Goal: Information Seeking & Learning: Learn about a topic

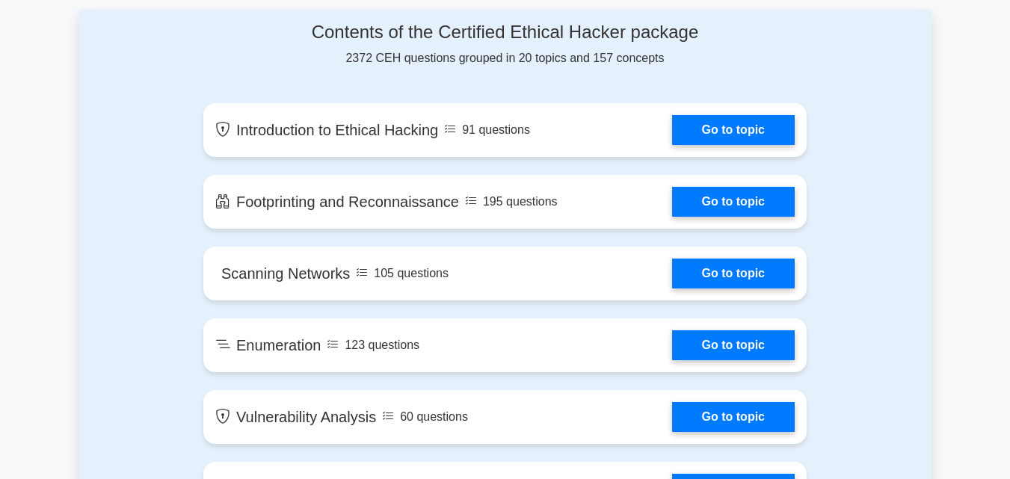
scroll to position [807, 0]
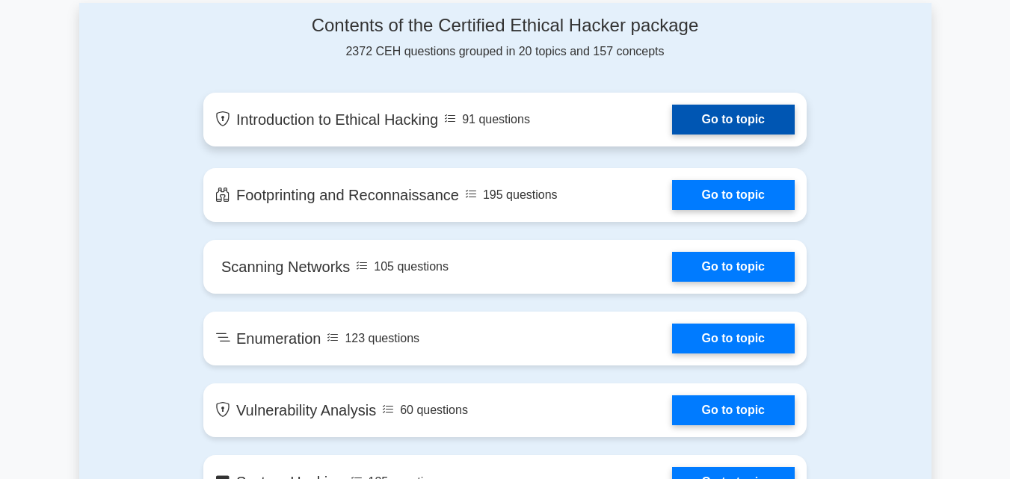
click at [761, 106] on link "Go to topic" at bounding box center [733, 120] width 123 height 30
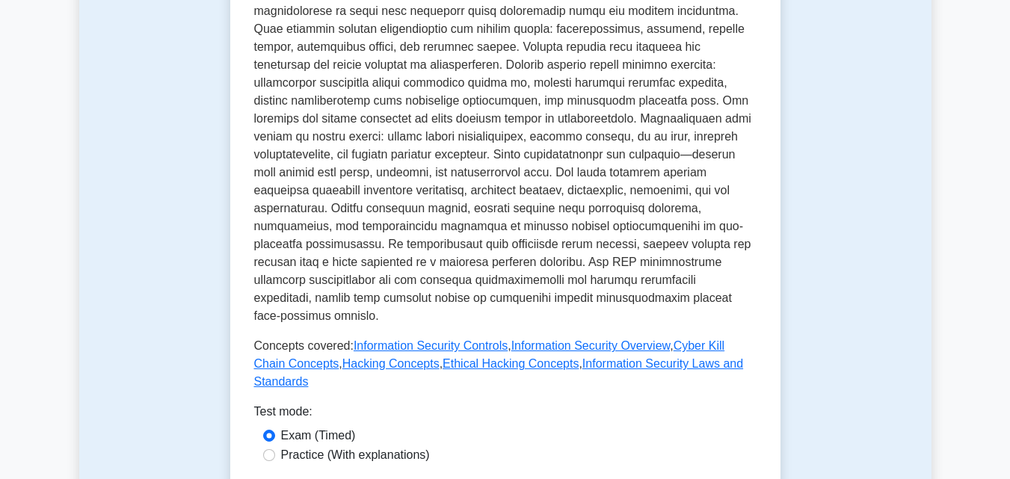
scroll to position [508, 0]
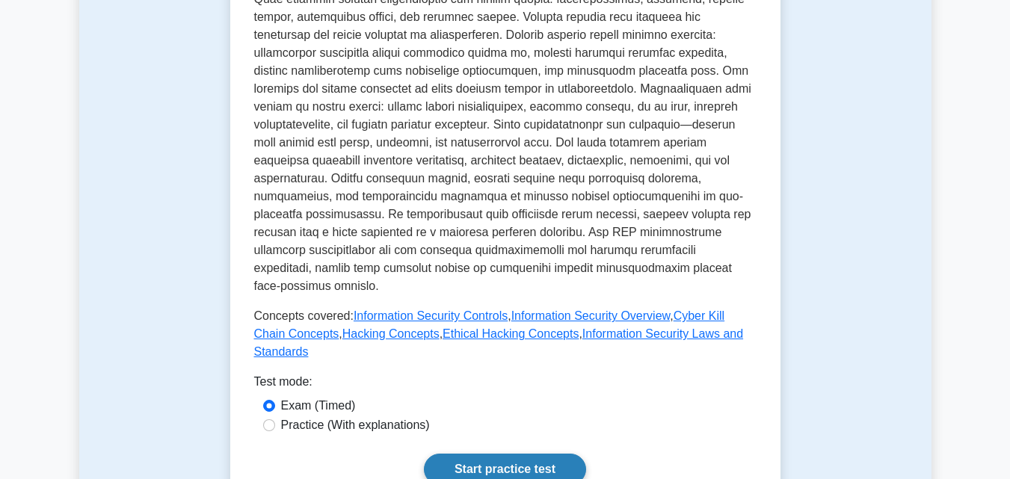
click at [505, 454] on link "Start practice test" at bounding box center [505, 469] width 162 height 31
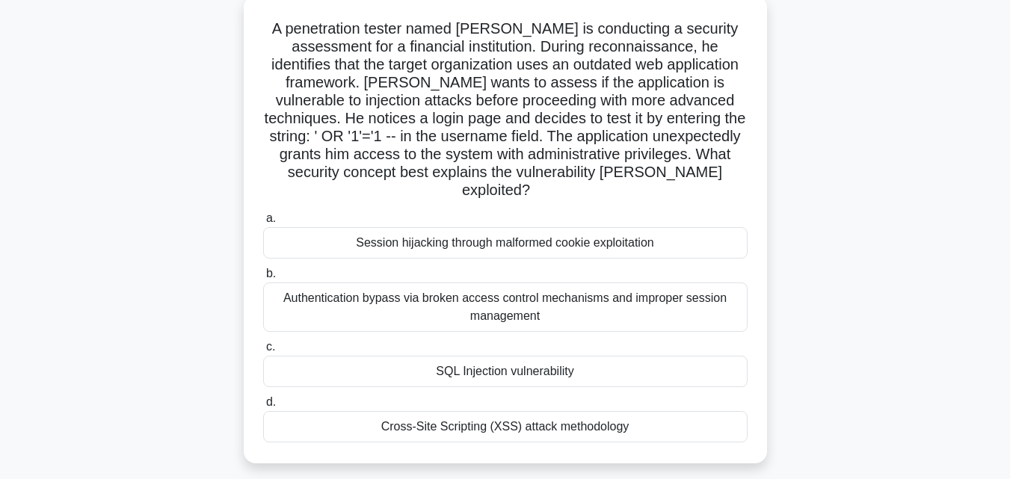
scroll to position [90, 0]
click at [410, 414] on div "Cross-Site Scripting (XSS) attack methodology" at bounding box center [505, 425] width 484 height 31
click at [263, 406] on input "d. Cross-Site Scripting (XSS) attack methodology" at bounding box center [263, 401] width 0 height 10
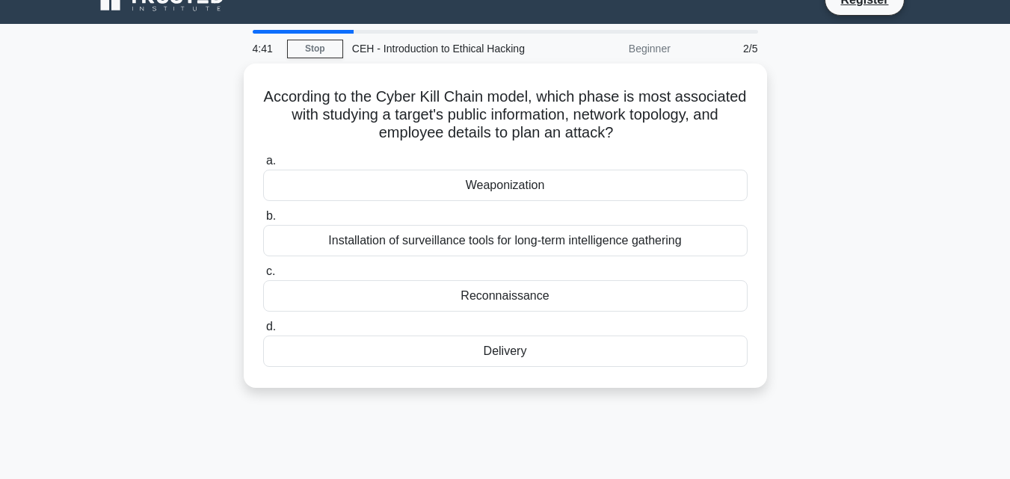
scroll to position [0, 0]
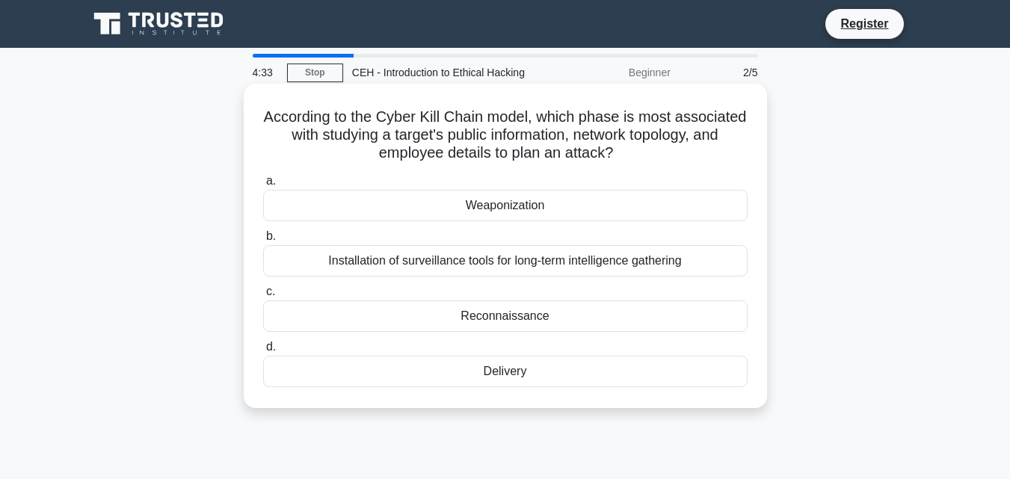
click at [472, 209] on div "Weaponization" at bounding box center [505, 205] width 484 height 31
click at [263, 186] on input "a. Weaponization" at bounding box center [263, 181] width 0 height 10
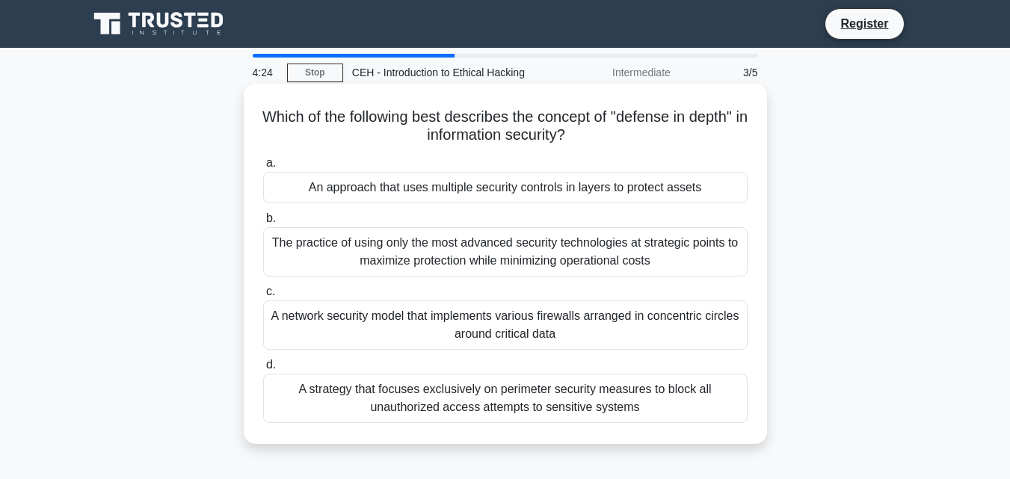
click at [475, 331] on div "A network security model that implements various firewalls arranged in concentr…" at bounding box center [505, 324] width 484 height 49
click at [263, 297] on input "c. A network security model that implements various firewalls arranged in conce…" at bounding box center [263, 292] width 0 height 10
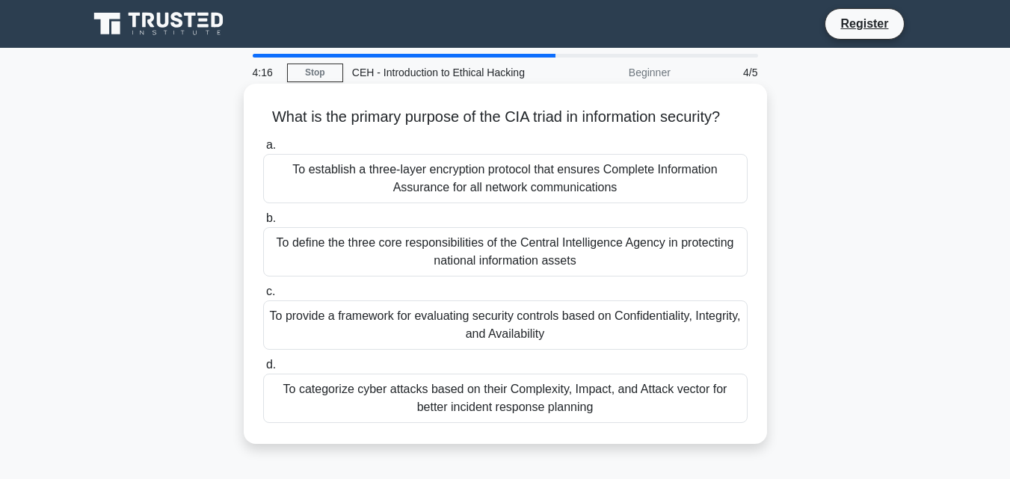
click at [444, 423] on div "To categorize cyber attacks based on their Complexity, Impact, and Attack vecto…" at bounding box center [505, 398] width 484 height 49
click at [263, 370] on input "d. To categorize cyber attacks based on their Complexity, Impact, and Attack ve…" at bounding box center [263, 365] width 0 height 10
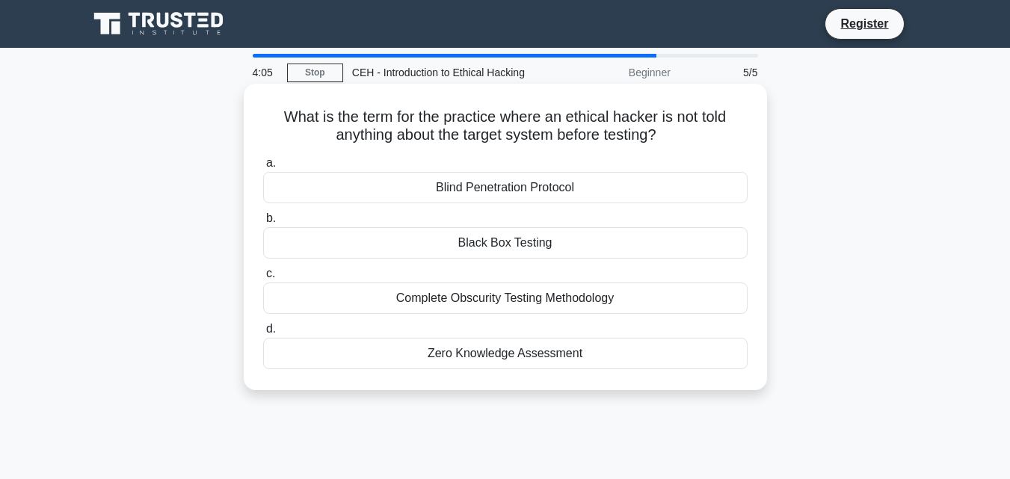
click at [478, 361] on div "Zero Knowledge Assessment" at bounding box center [505, 353] width 484 height 31
click at [263, 334] on input "d. Zero Knowledge Assessment" at bounding box center [263, 329] width 0 height 10
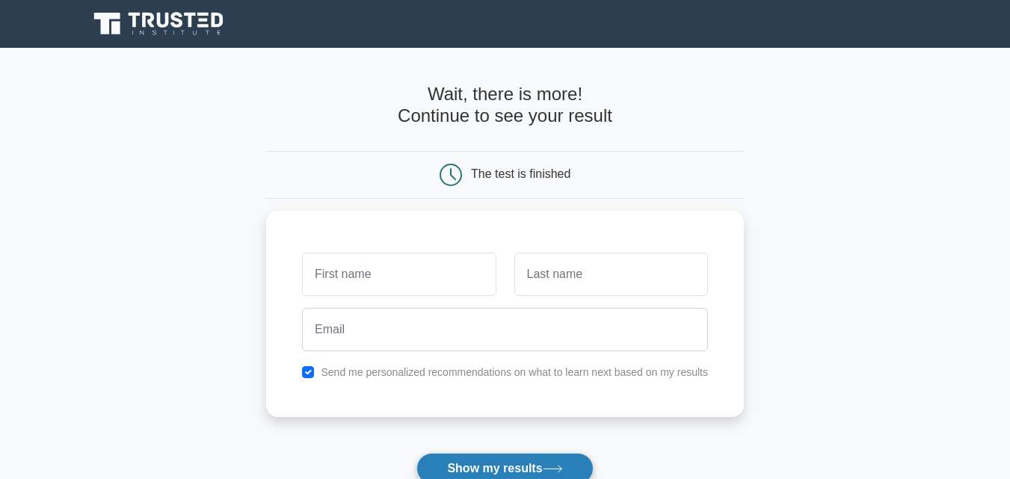
click at [482, 454] on button "Show my results" at bounding box center [504, 468] width 176 height 31
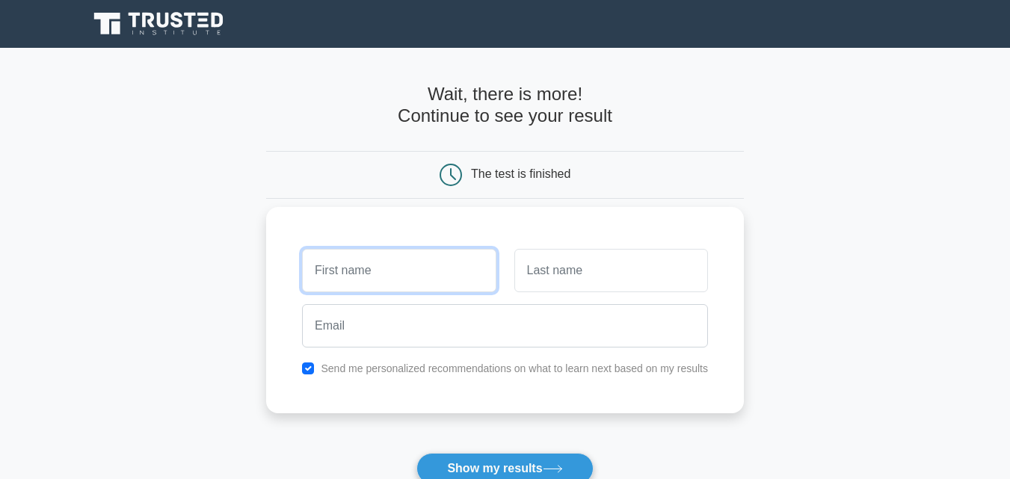
click at [427, 269] on input "text" at bounding box center [399, 270] width 194 height 43
type input "usman"
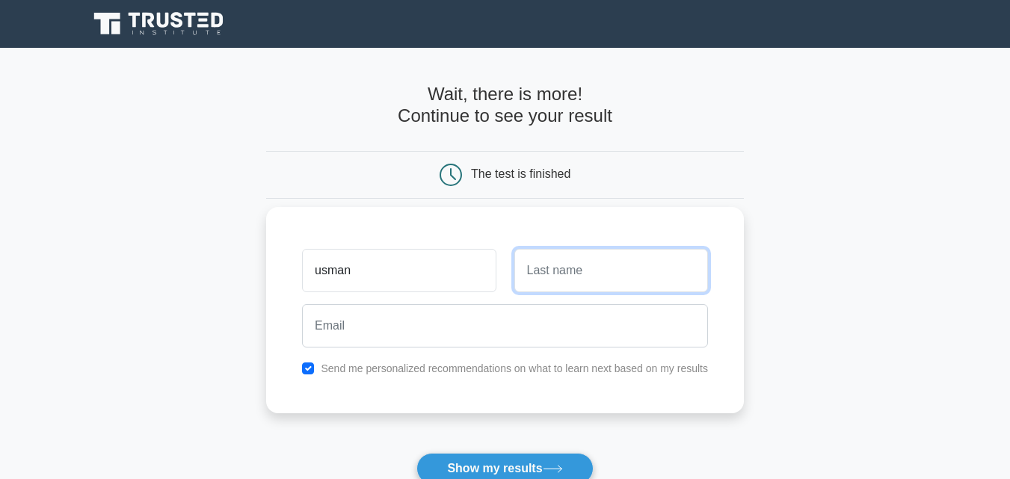
click at [624, 268] on input "text" at bounding box center [611, 270] width 194 height 43
type input "shahnawaz"
click at [402, 352] on div at bounding box center [505, 325] width 424 height 55
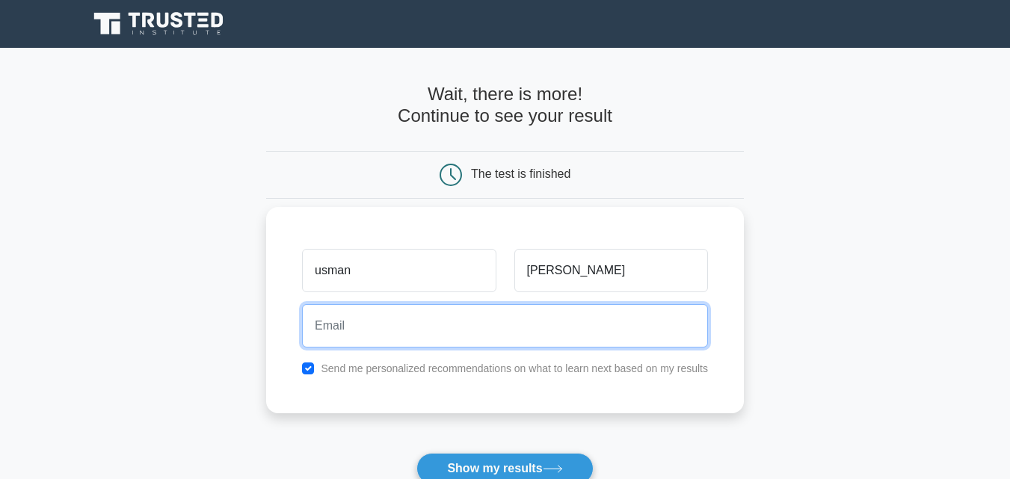
click at [402, 338] on input "email" at bounding box center [505, 325] width 406 height 43
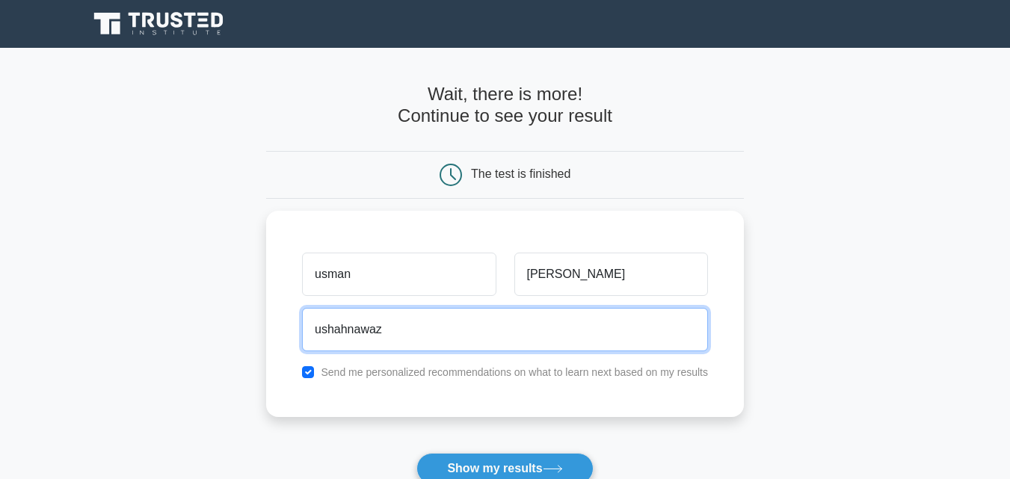
type input "ushahnawaz"
